Goal: Information Seeking & Learning: Learn about a topic

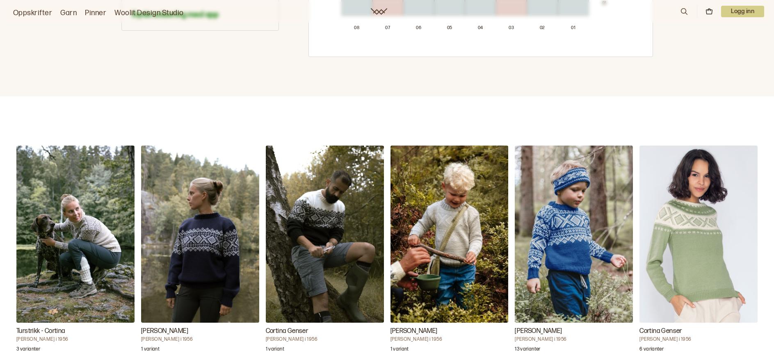
scroll to position [698, 0]
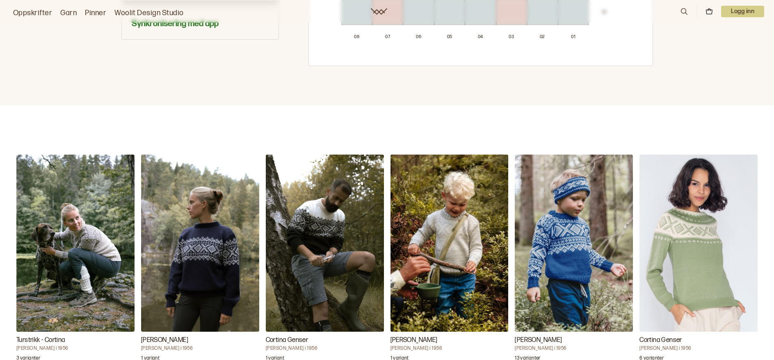
click at [335, 224] on img "Cortina Genser" at bounding box center [325, 243] width 118 height 177
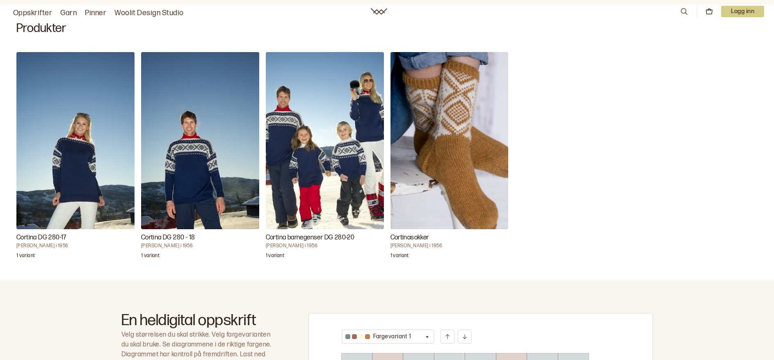
scroll to position [123, 0]
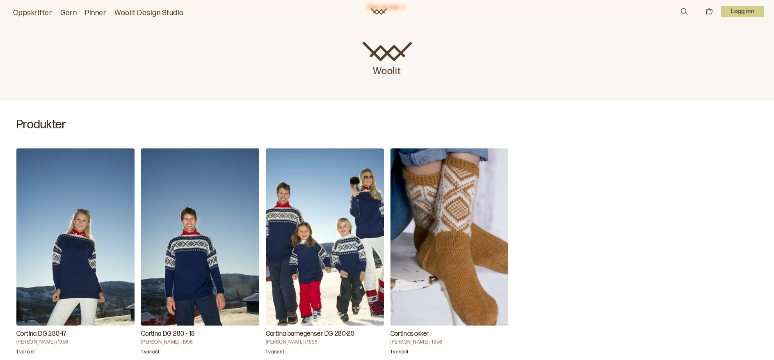
click at [57, 252] on img "Cortina DG 280-17" at bounding box center [75, 237] width 118 height 177
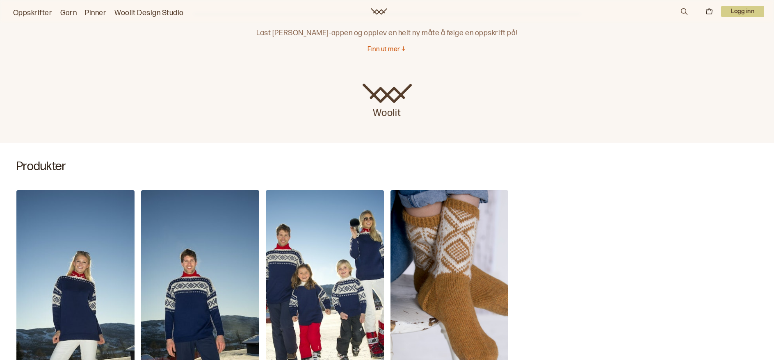
scroll to position [82, 0]
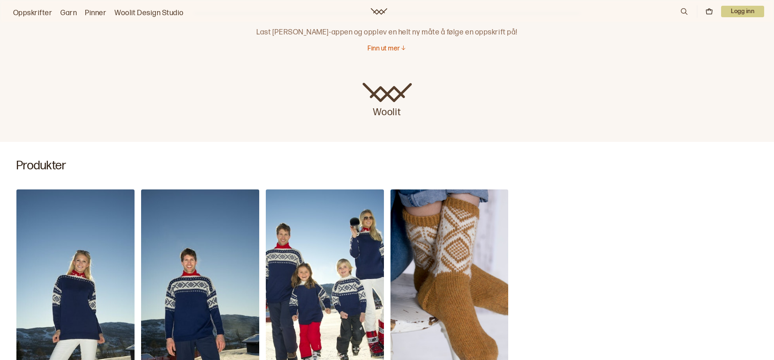
click at [384, 48] on p "Finn ut mer" at bounding box center [384, 49] width 32 height 9
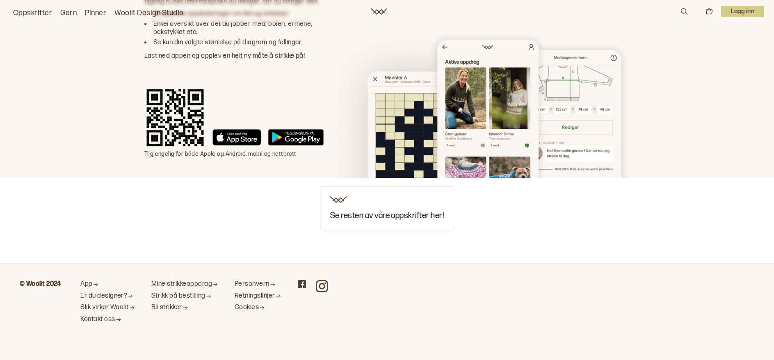
scroll to position [1008, 0]
